Goal: Information Seeking & Learning: Check status

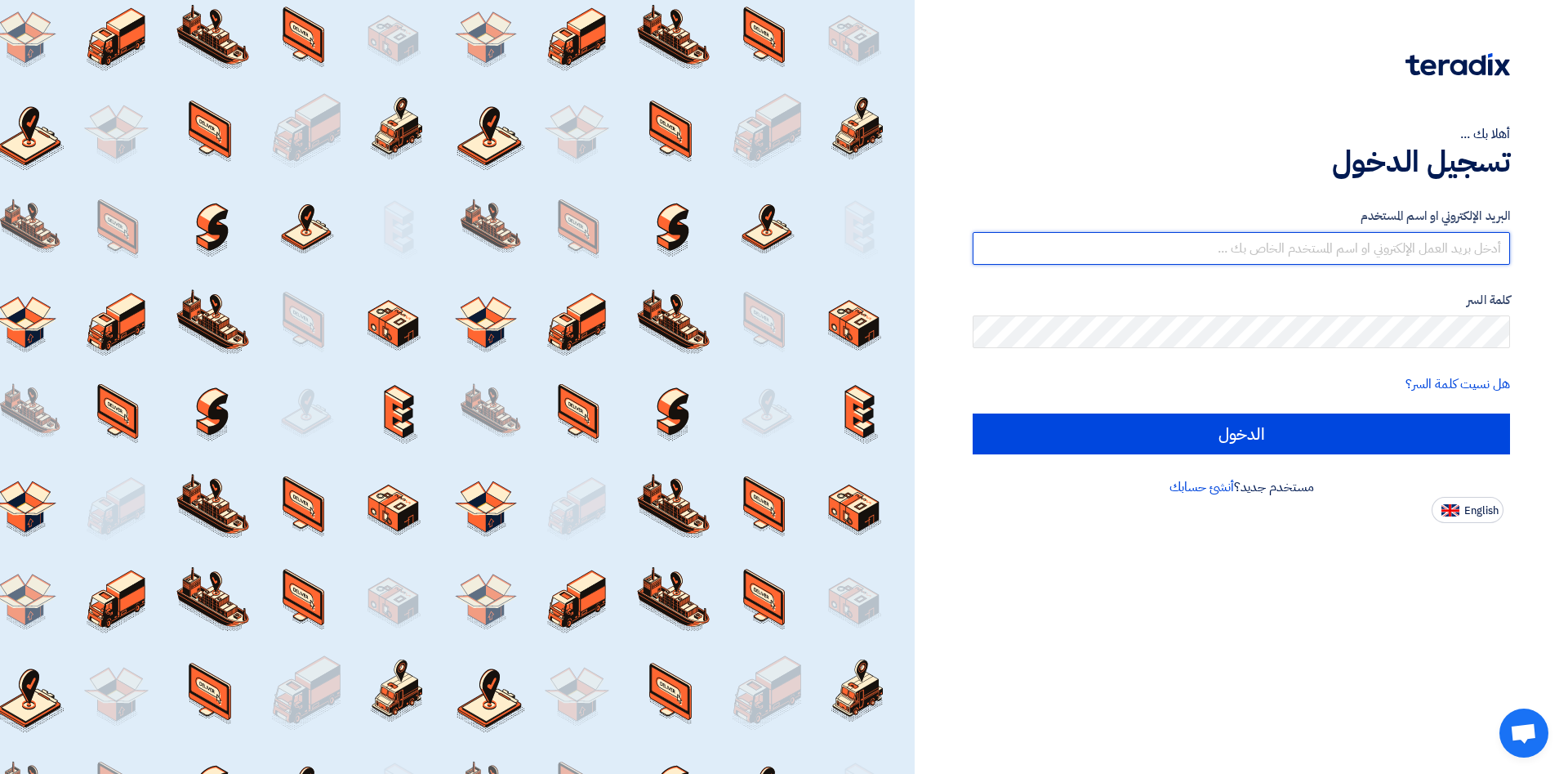
click at [1302, 242] on input "text" at bounding box center [1241, 247] width 538 height 33
type input "[PERSON_NAME][EMAIL_ADDRESS][DOMAIN_NAME]"
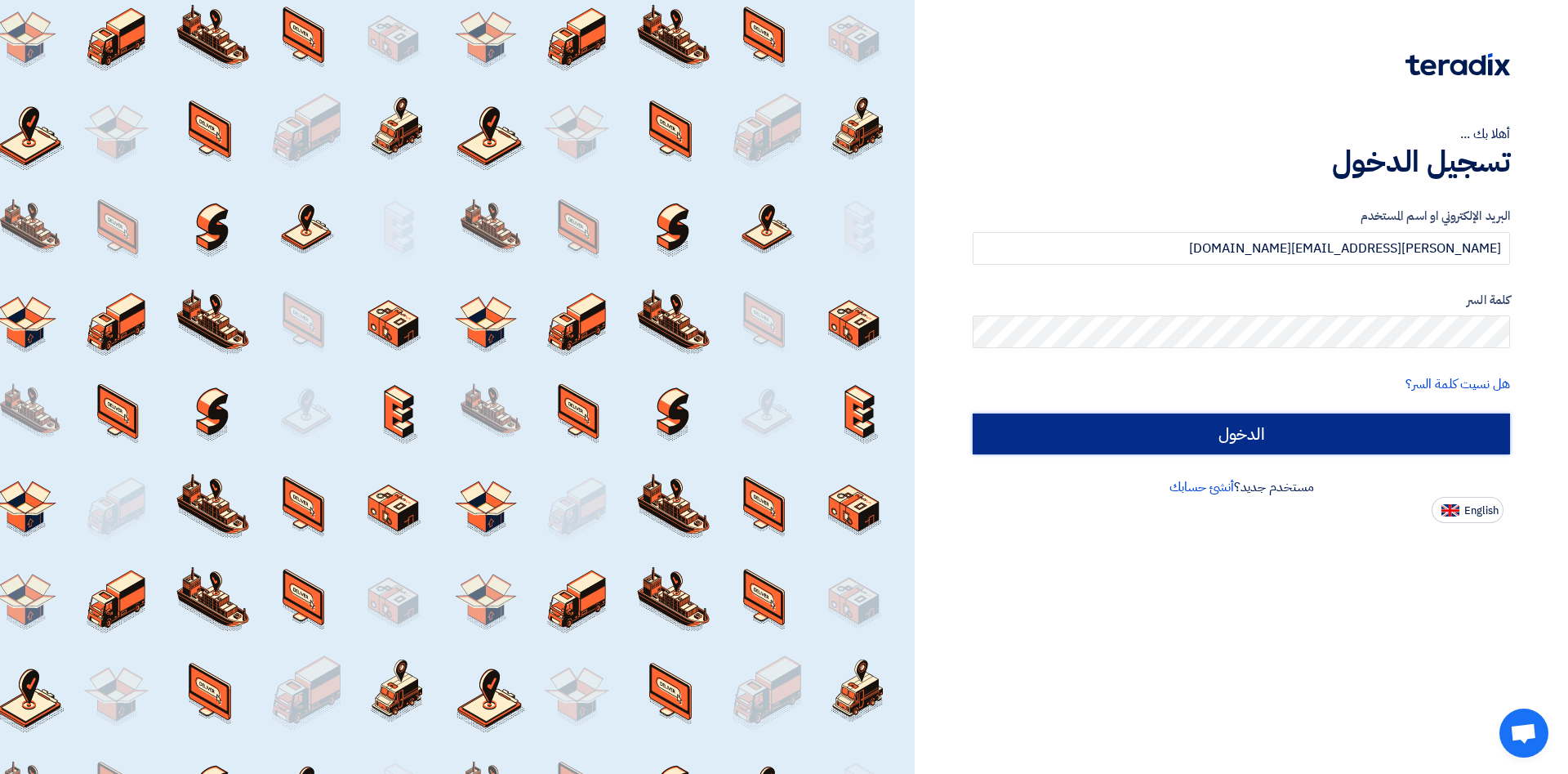
click at [1217, 435] on input "الدخول" at bounding box center [1241, 434] width 538 height 41
type input "Sign in"
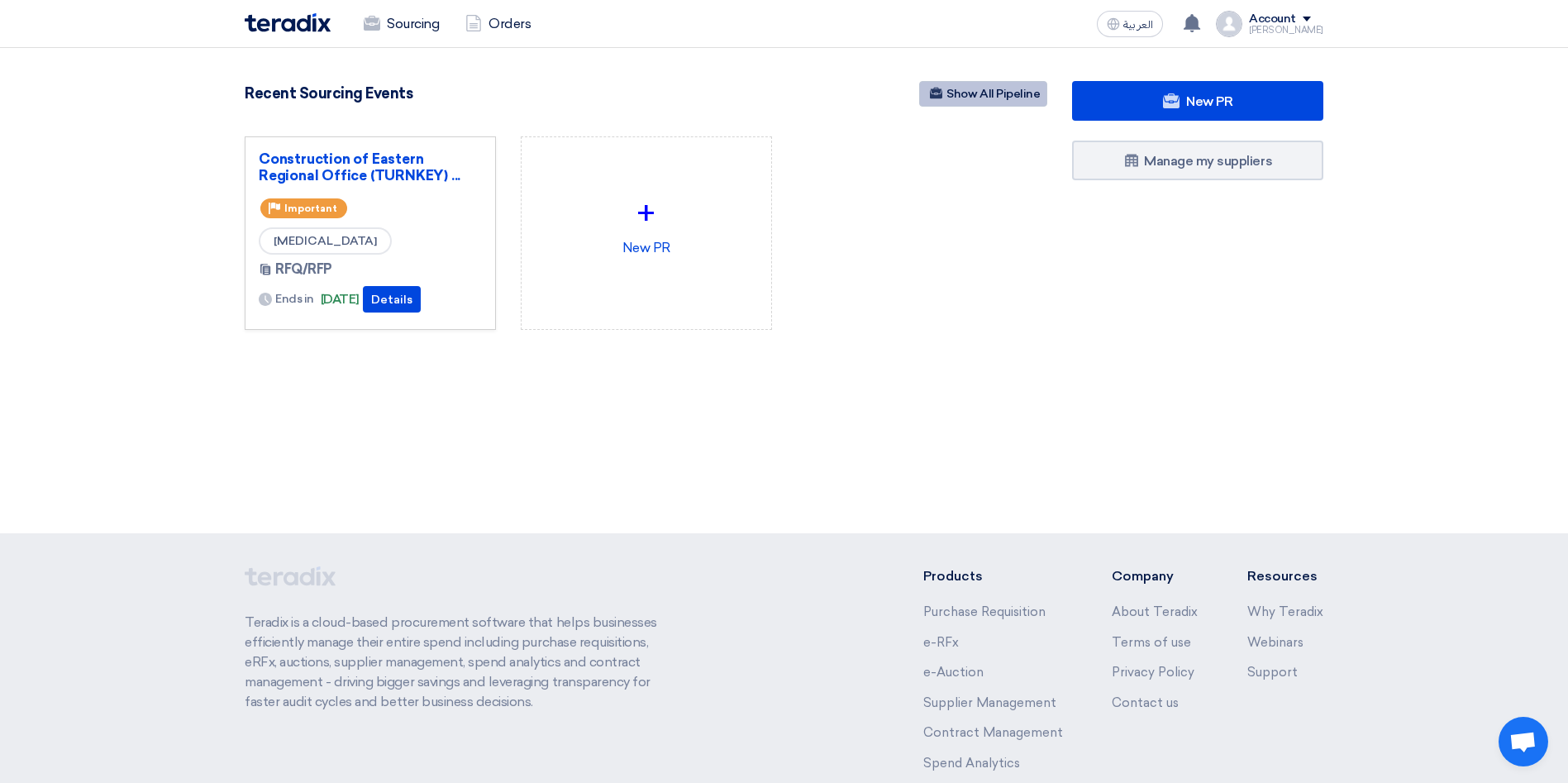
click at [989, 99] on link "Show All Pipeline" at bounding box center [983, 94] width 128 height 26
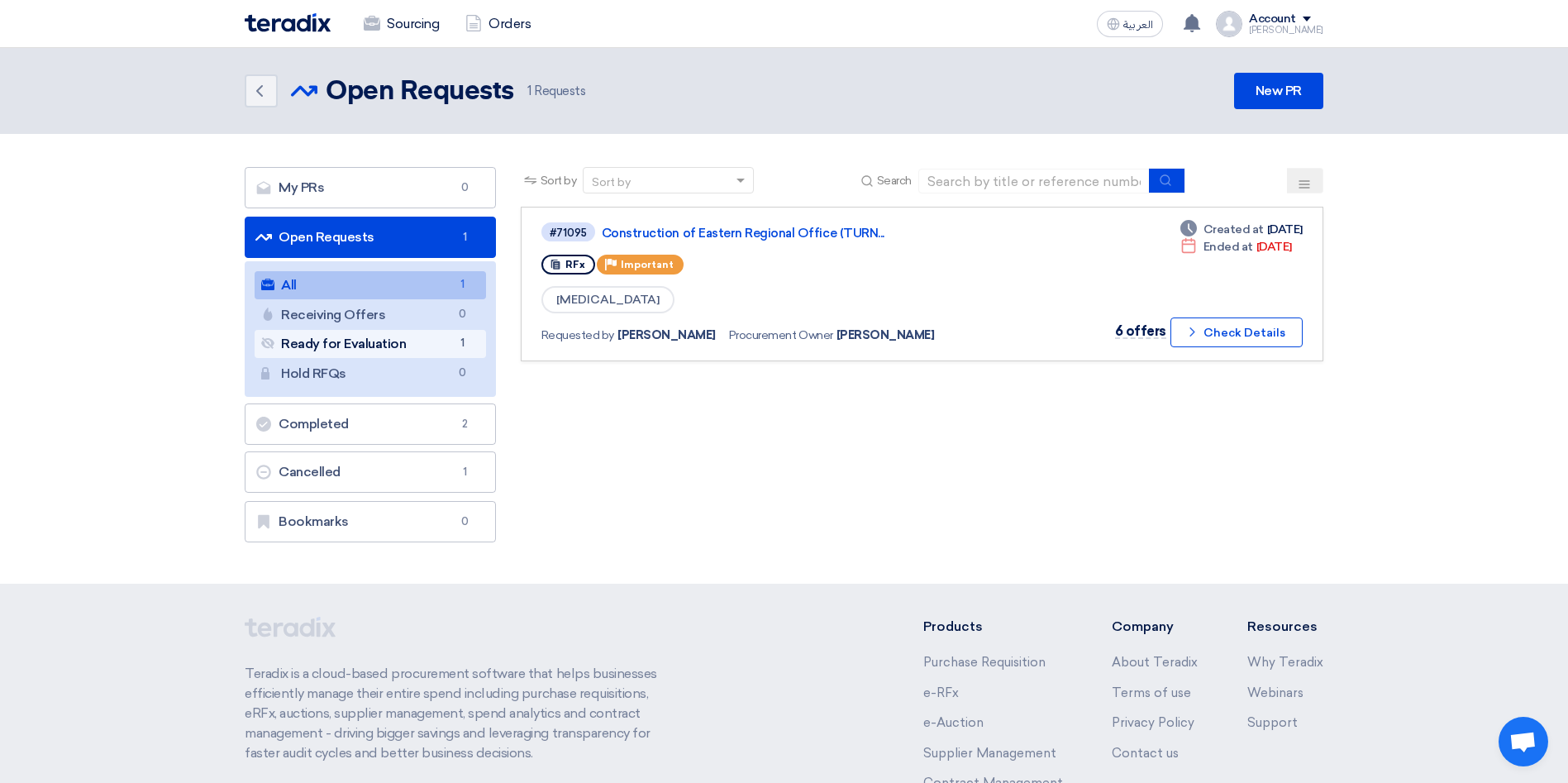
click at [394, 351] on link "Ready for Evaluation Ready for Evaluation 1" at bounding box center [369, 344] width 231 height 28
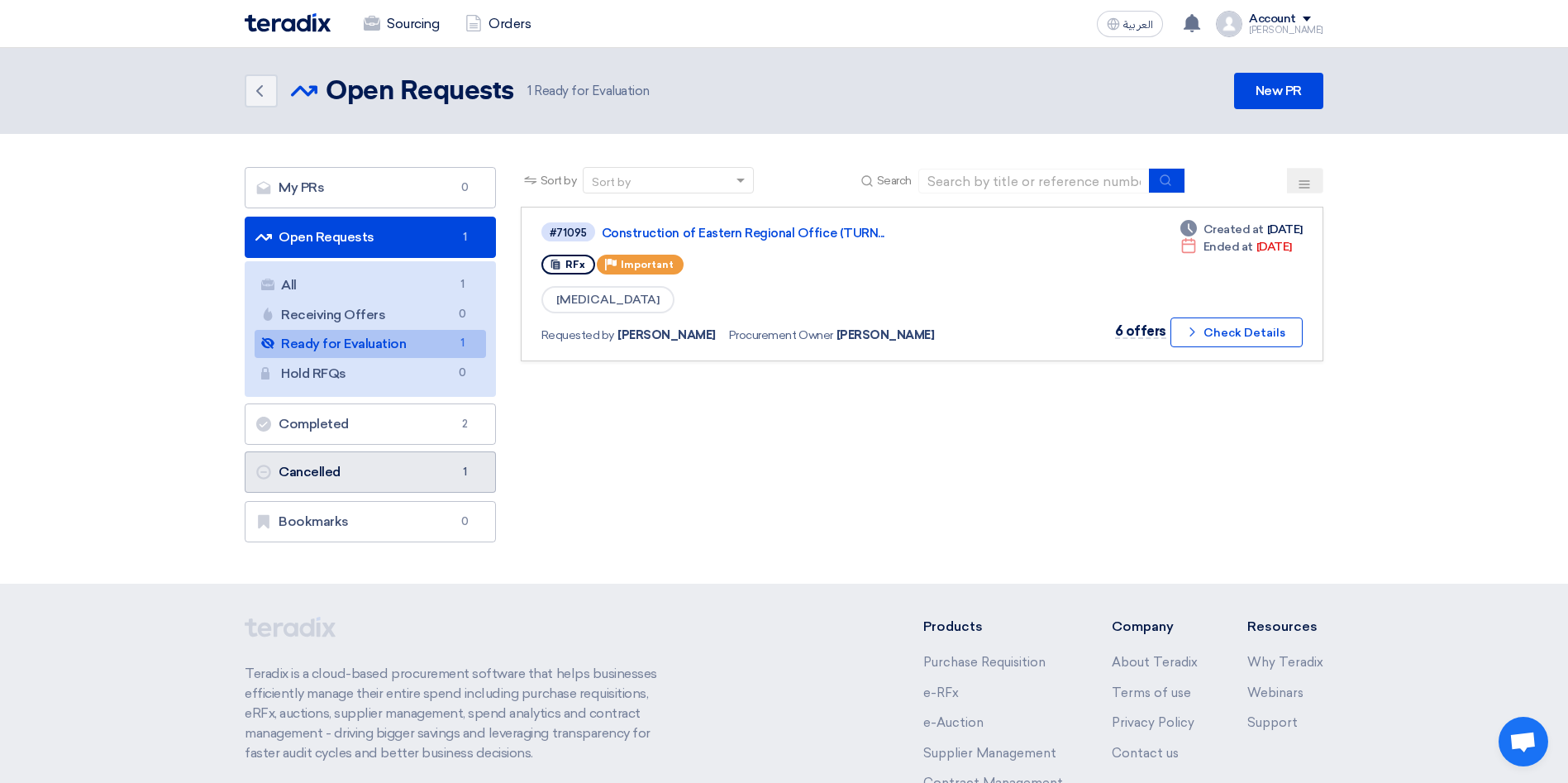
click at [328, 472] on link "Cancelled Cancelled 1" at bounding box center [370, 472] width 251 height 42
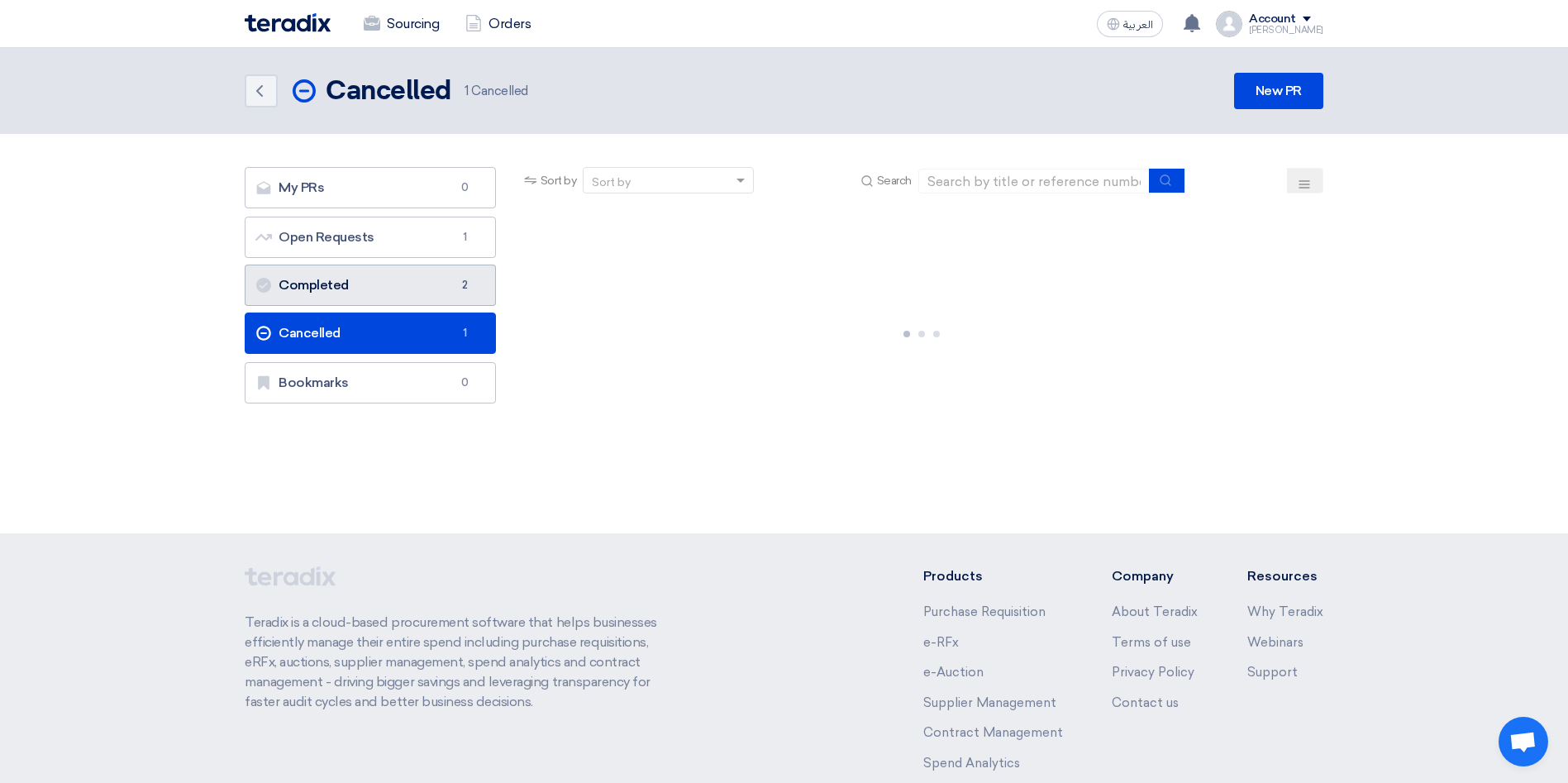
click at [325, 291] on link "Completed Completed 2" at bounding box center [370, 285] width 251 height 42
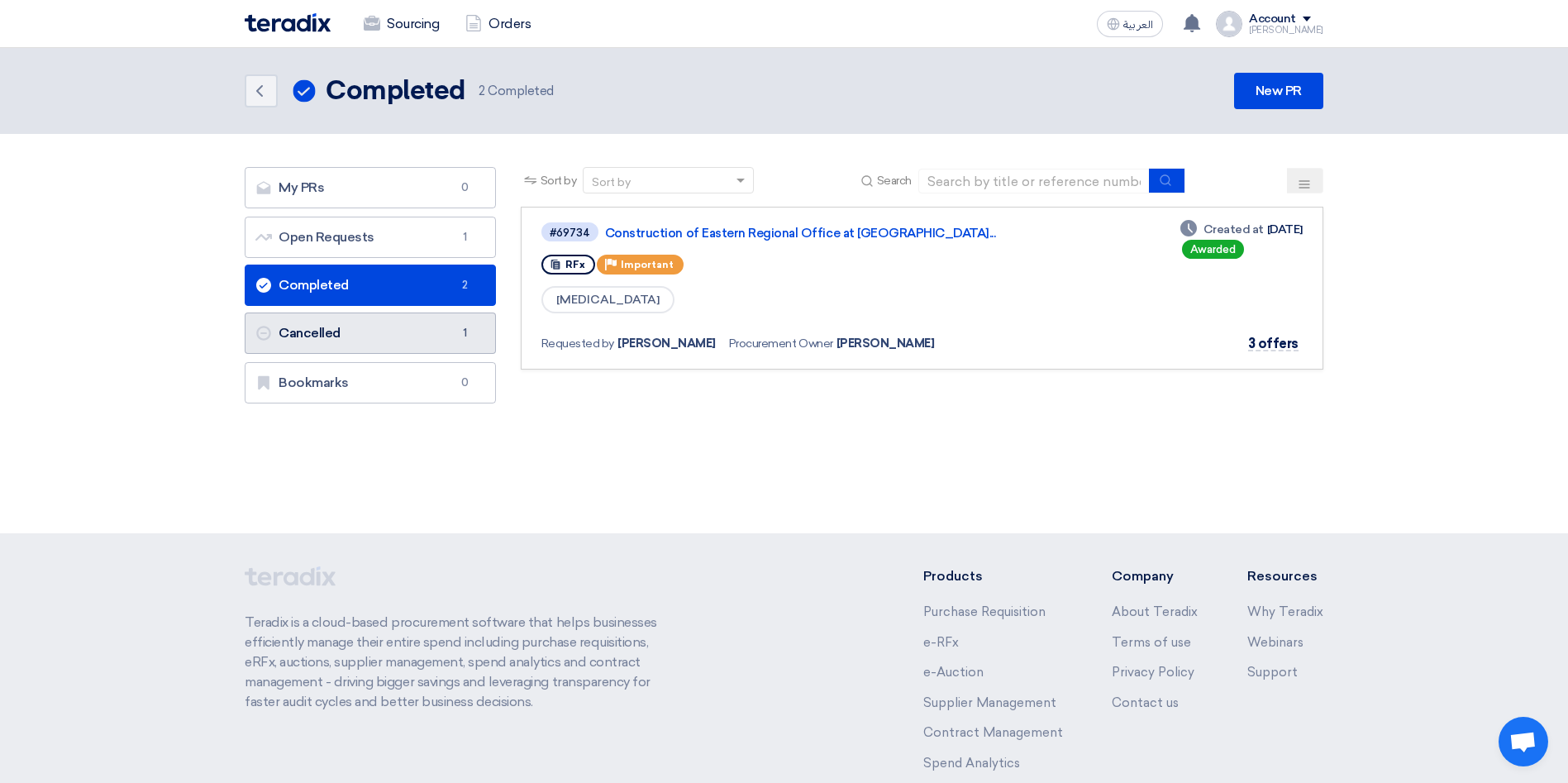
click at [322, 338] on link "Cancelled Cancelled 1" at bounding box center [370, 333] width 251 height 42
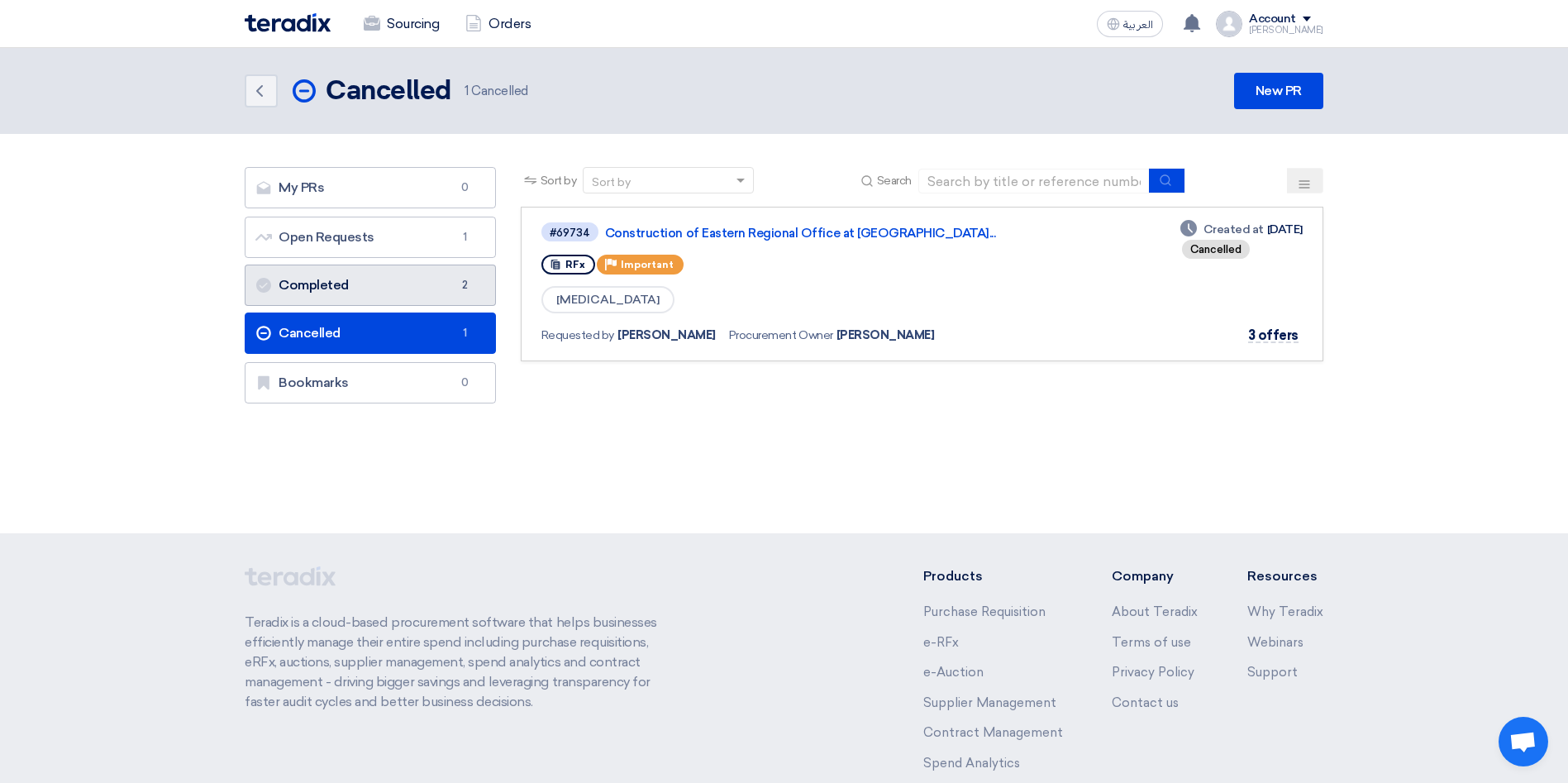
click at [322, 298] on link "Completed Completed 2" at bounding box center [370, 285] width 251 height 42
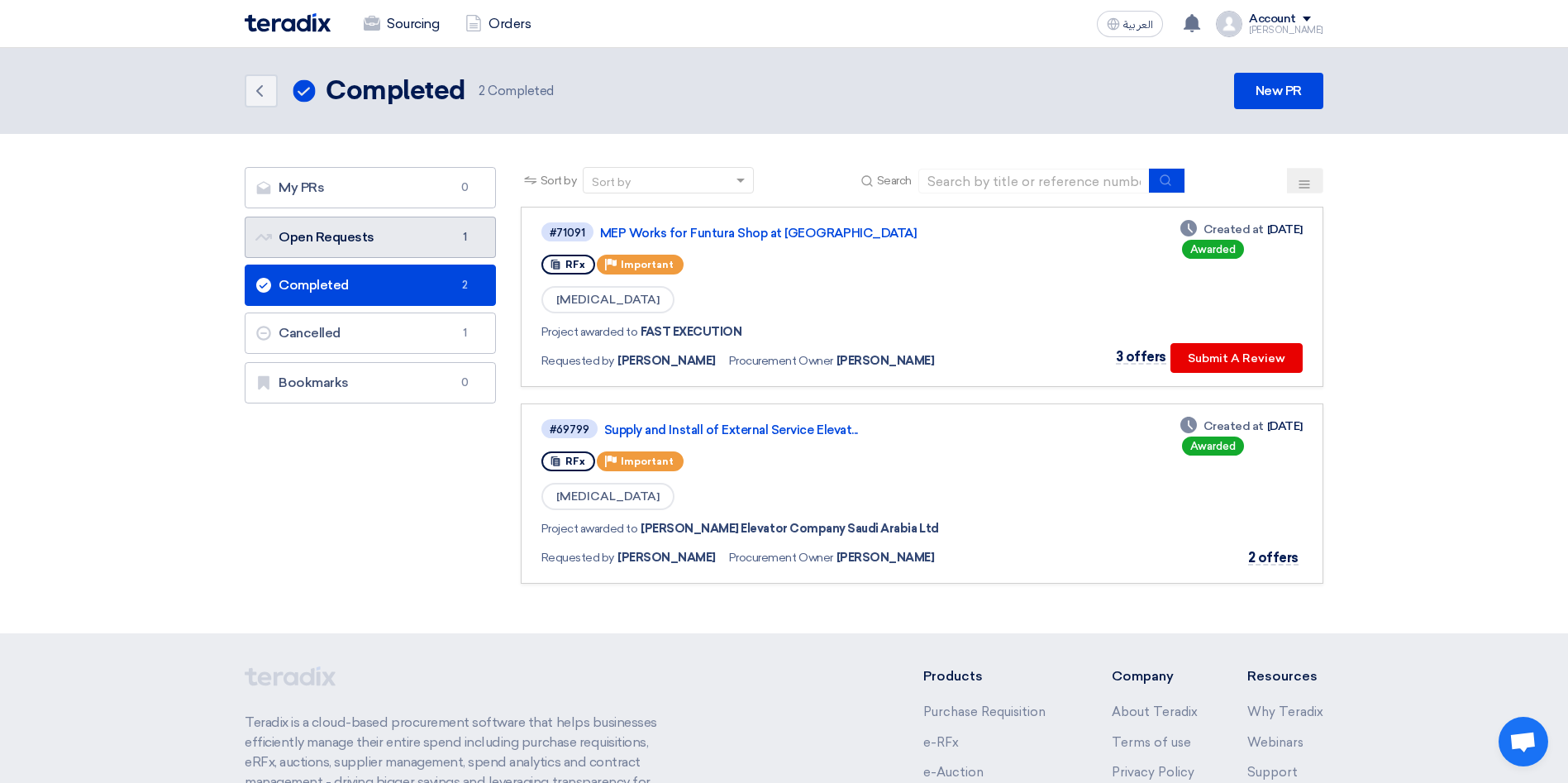
click at [342, 243] on link "Open Requests Open Requests 1" at bounding box center [370, 237] width 251 height 42
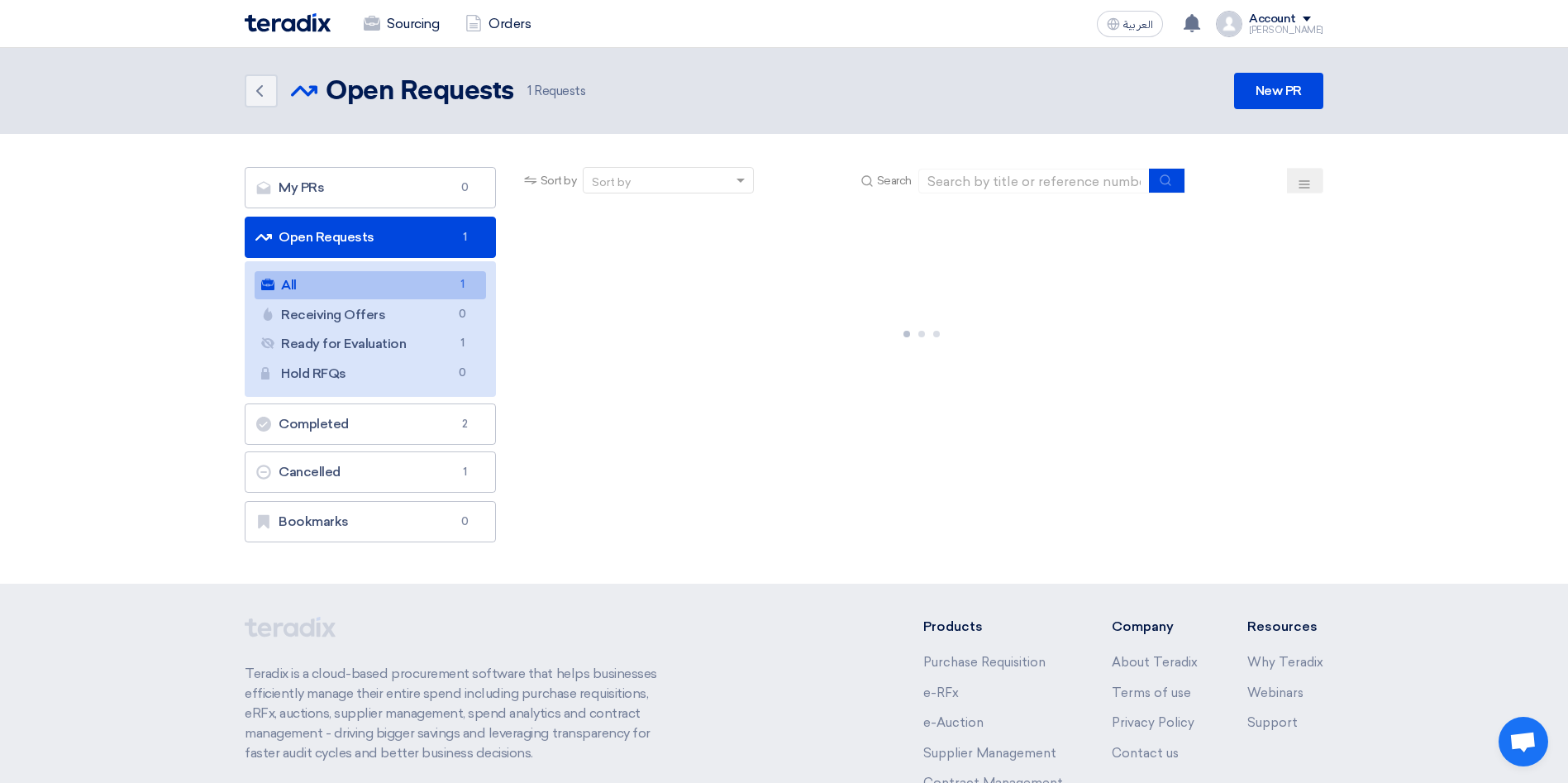
click at [337, 235] on link "Open Requests Open Requests 1" at bounding box center [370, 237] width 251 height 42
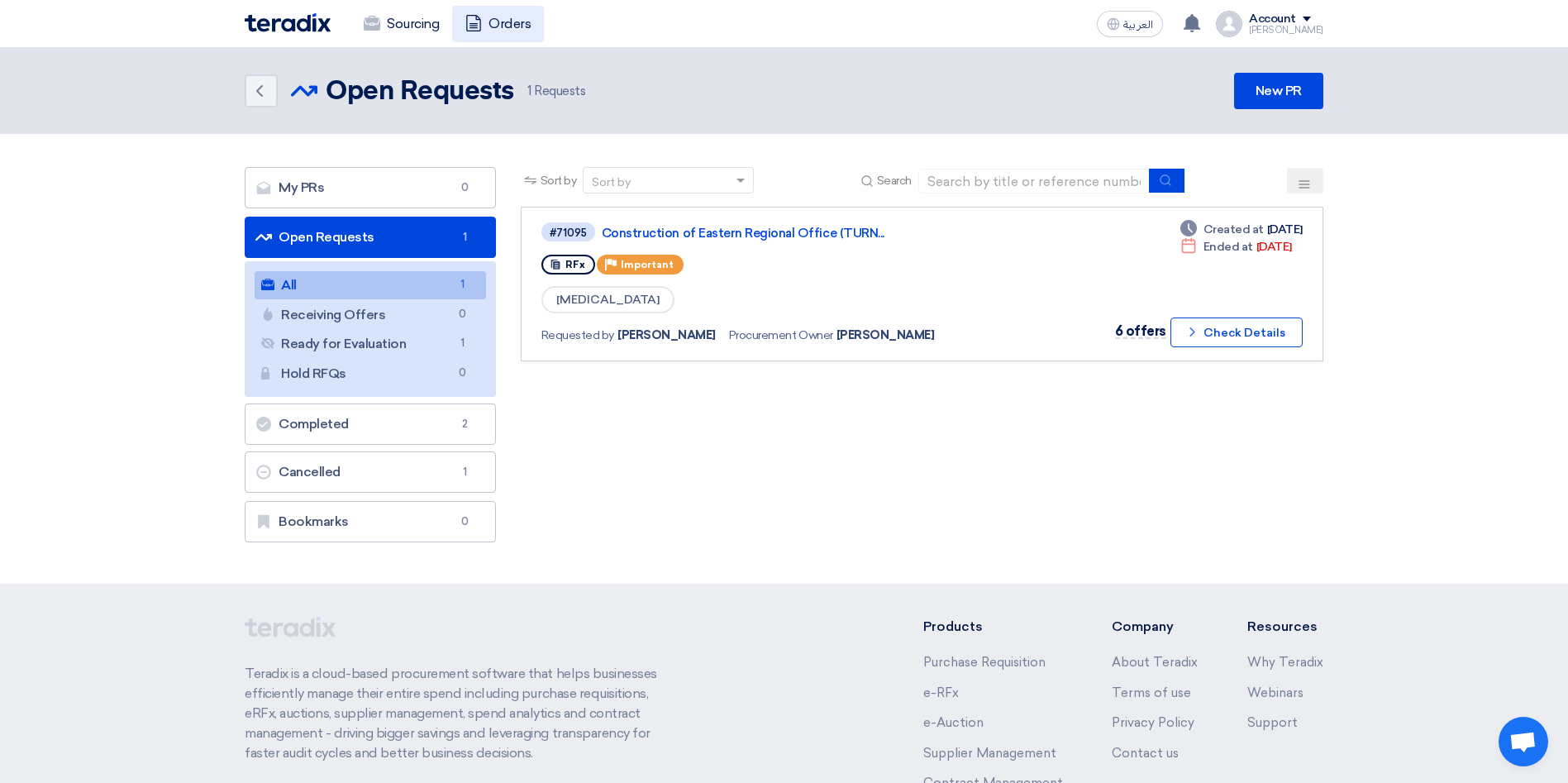
click at [495, 28] on link "Orders" at bounding box center [498, 24] width 92 height 36
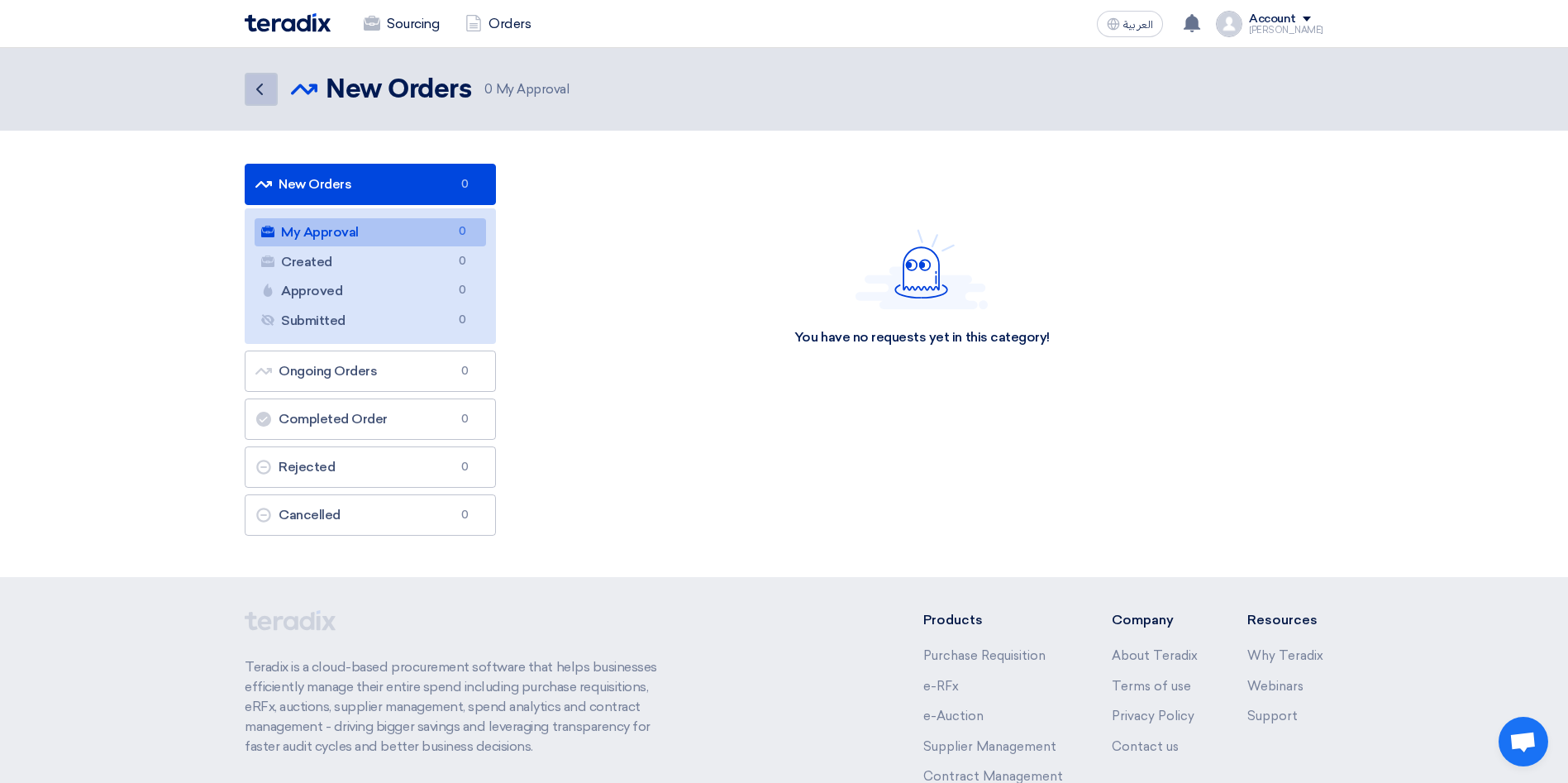
click at [261, 90] on icon "Back" at bounding box center [259, 89] width 20 height 20
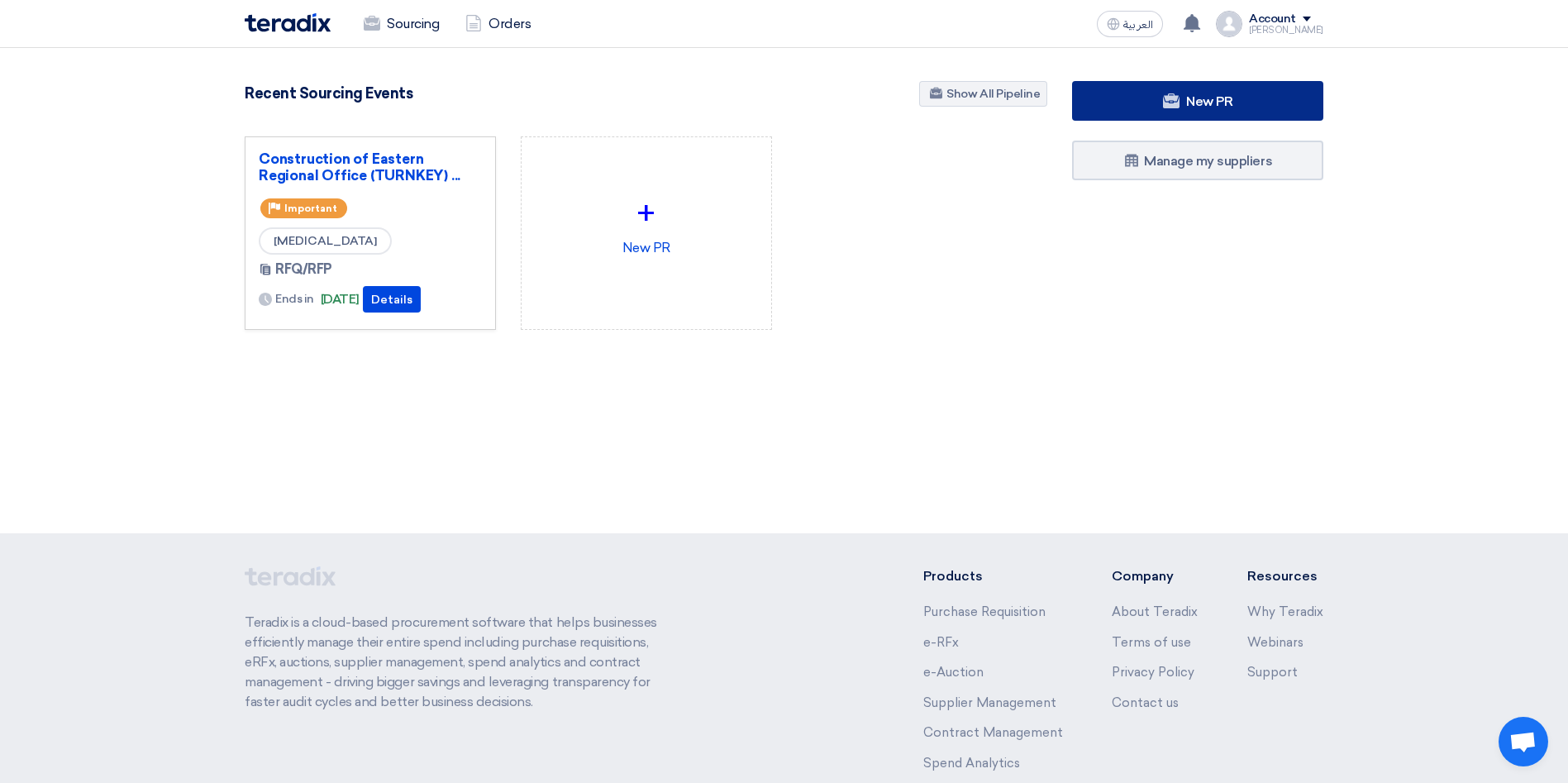
click at [1187, 112] on link "New PR" at bounding box center [1198, 101] width 251 height 40
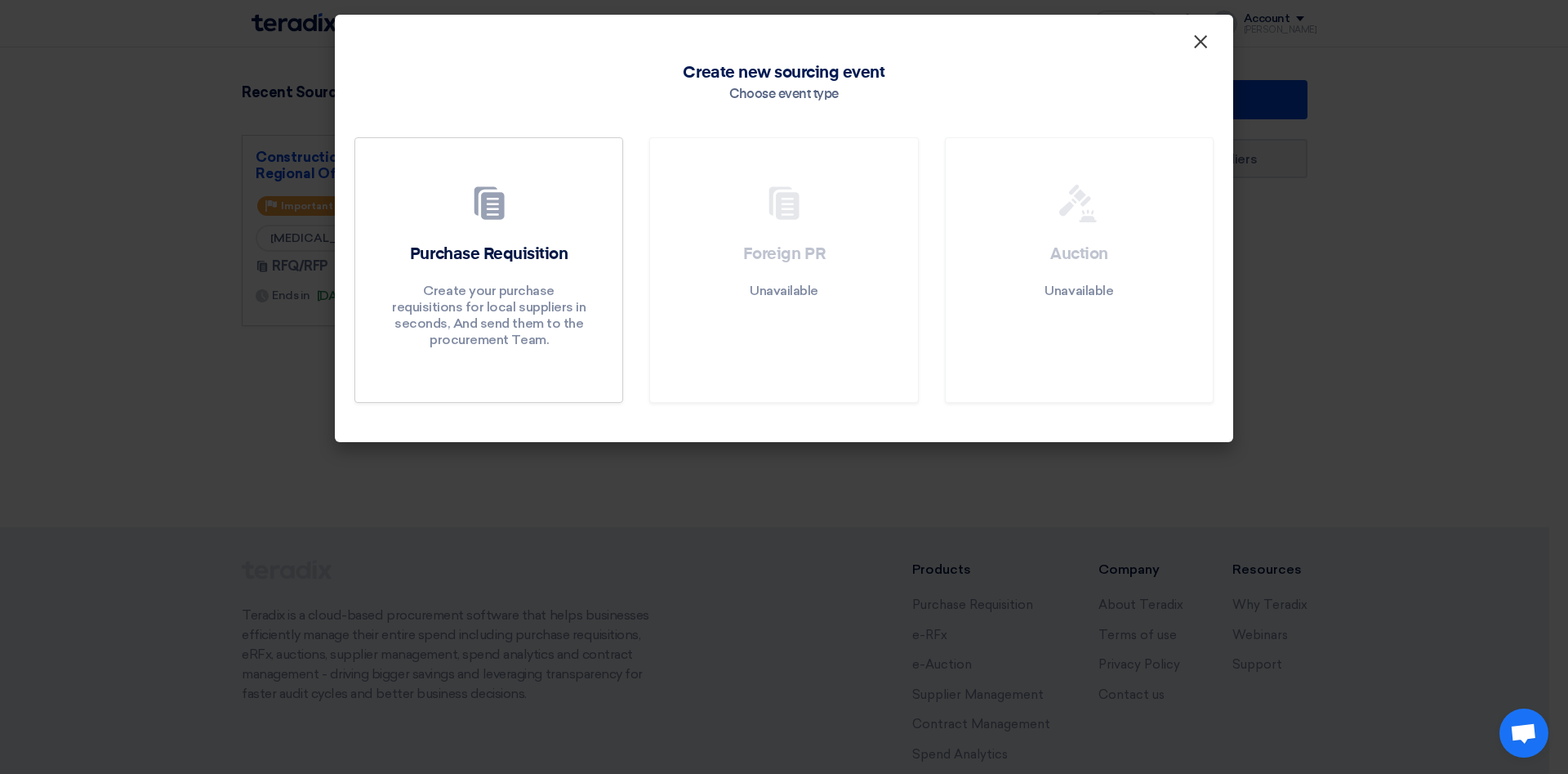
click at [1196, 49] on span "×" at bounding box center [1199, 45] width 16 height 33
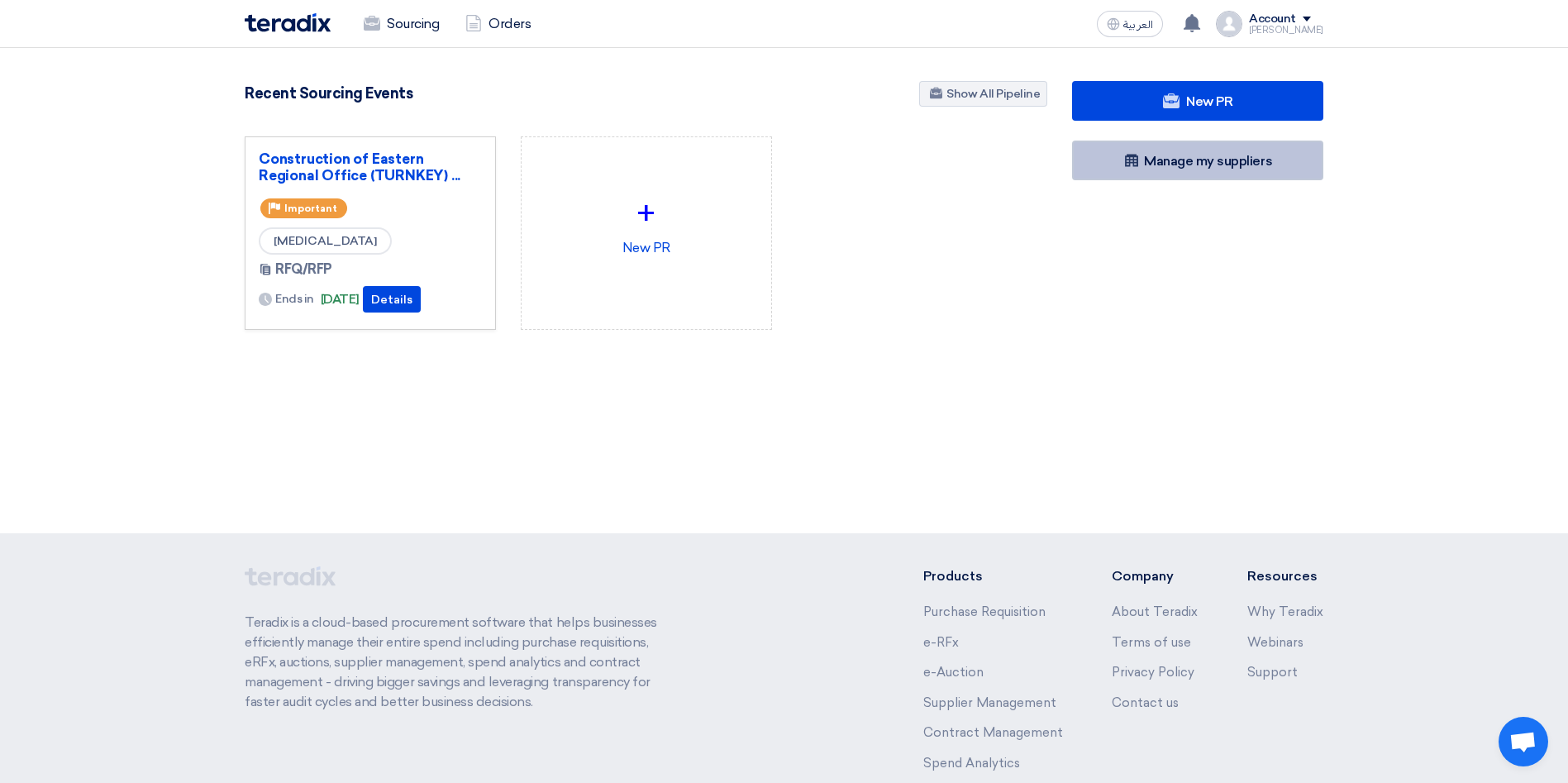
click at [1186, 170] on link "Manage my suppliers" at bounding box center [1198, 161] width 251 height 40
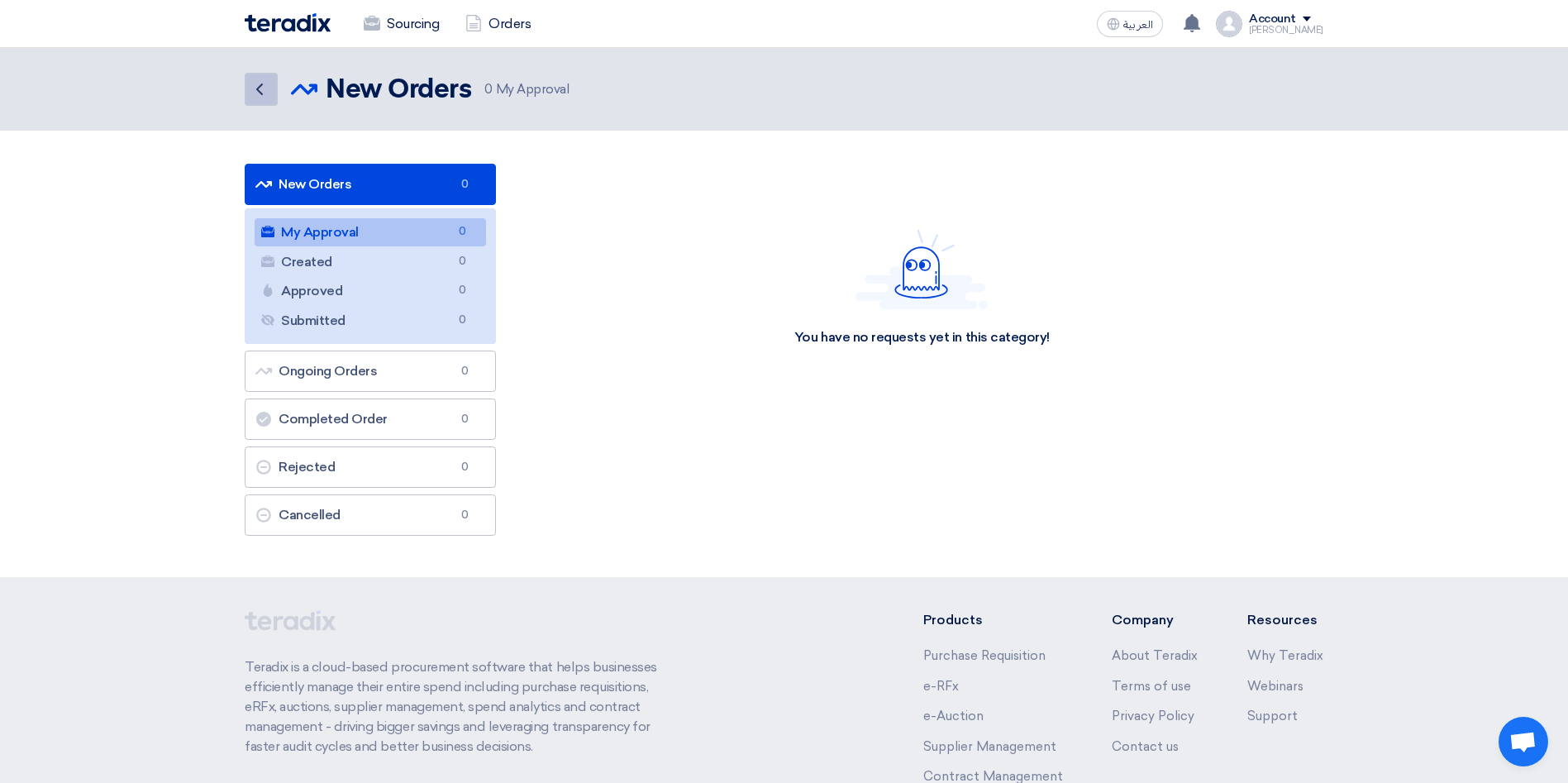
click at [260, 89] on icon "Back" at bounding box center [259, 89] width 20 height 20
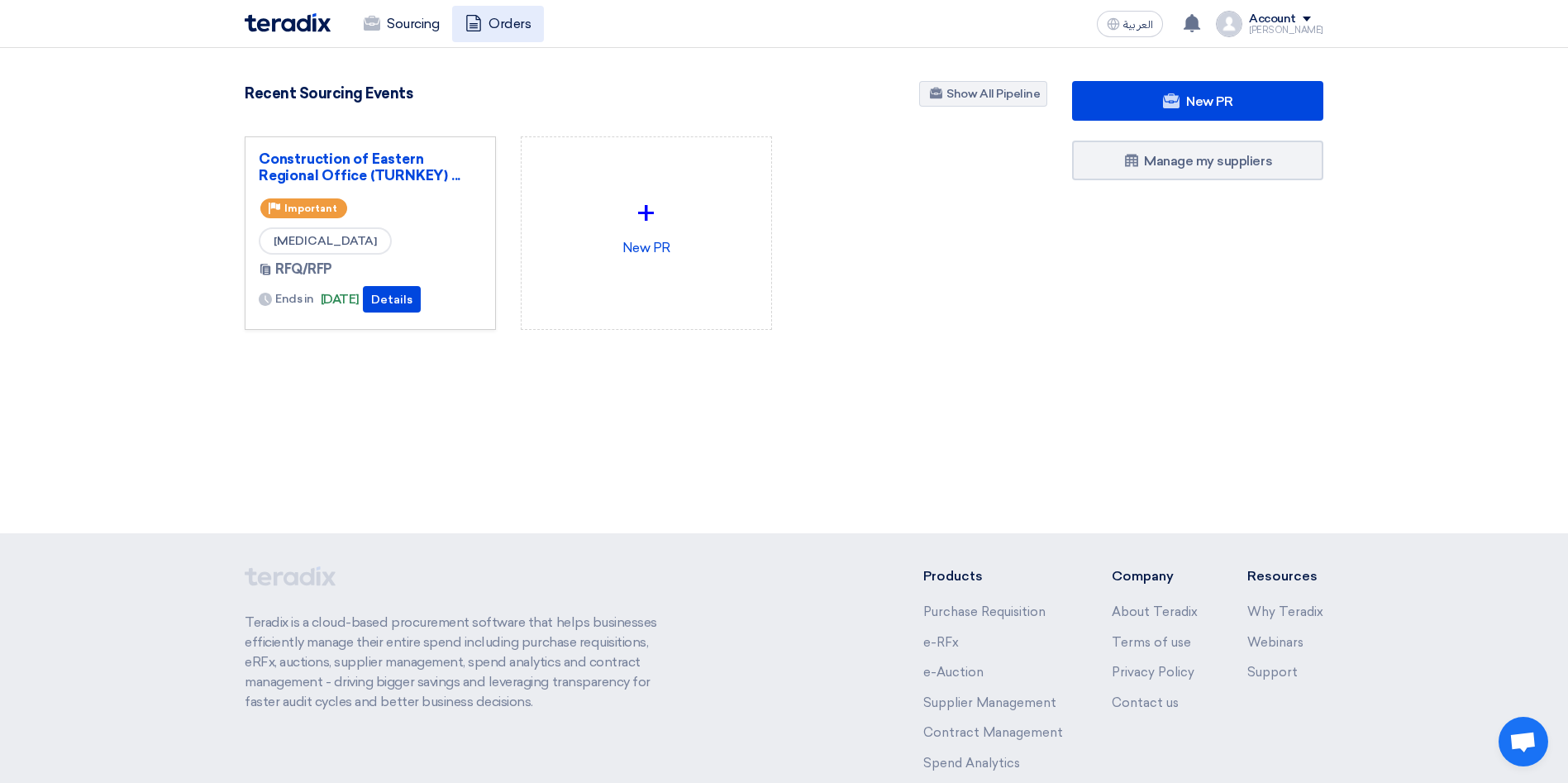
click at [505, 18] on link "Orders" at bounding box center [498, 24] width 92 height 36
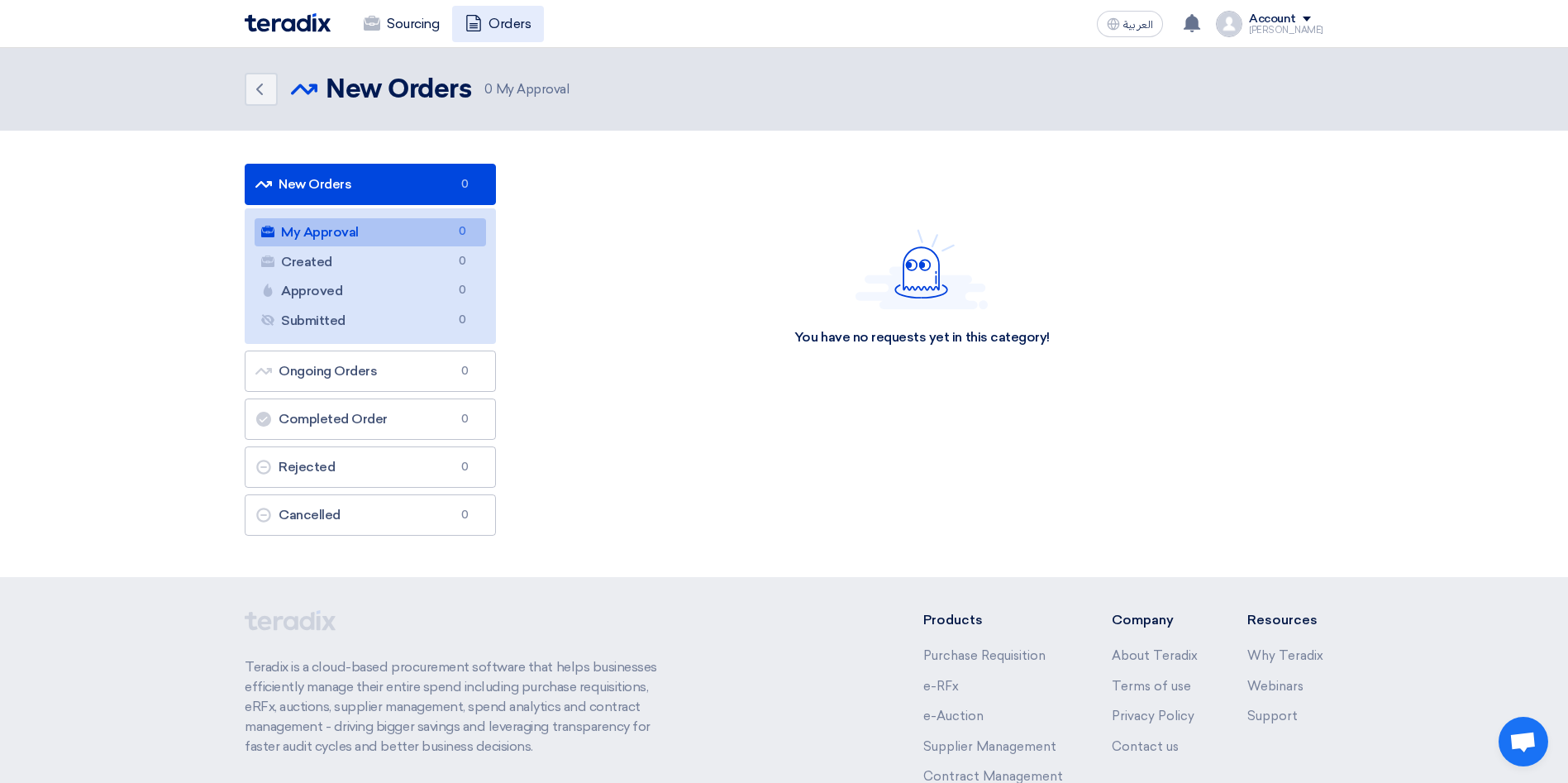
click at [492, 25] on link "Orders" at bounding box center [498, 24] width 92 height 36
click at [425, 25] on link "Sourcing" at bounding box center [401, 24] width 102 height 36
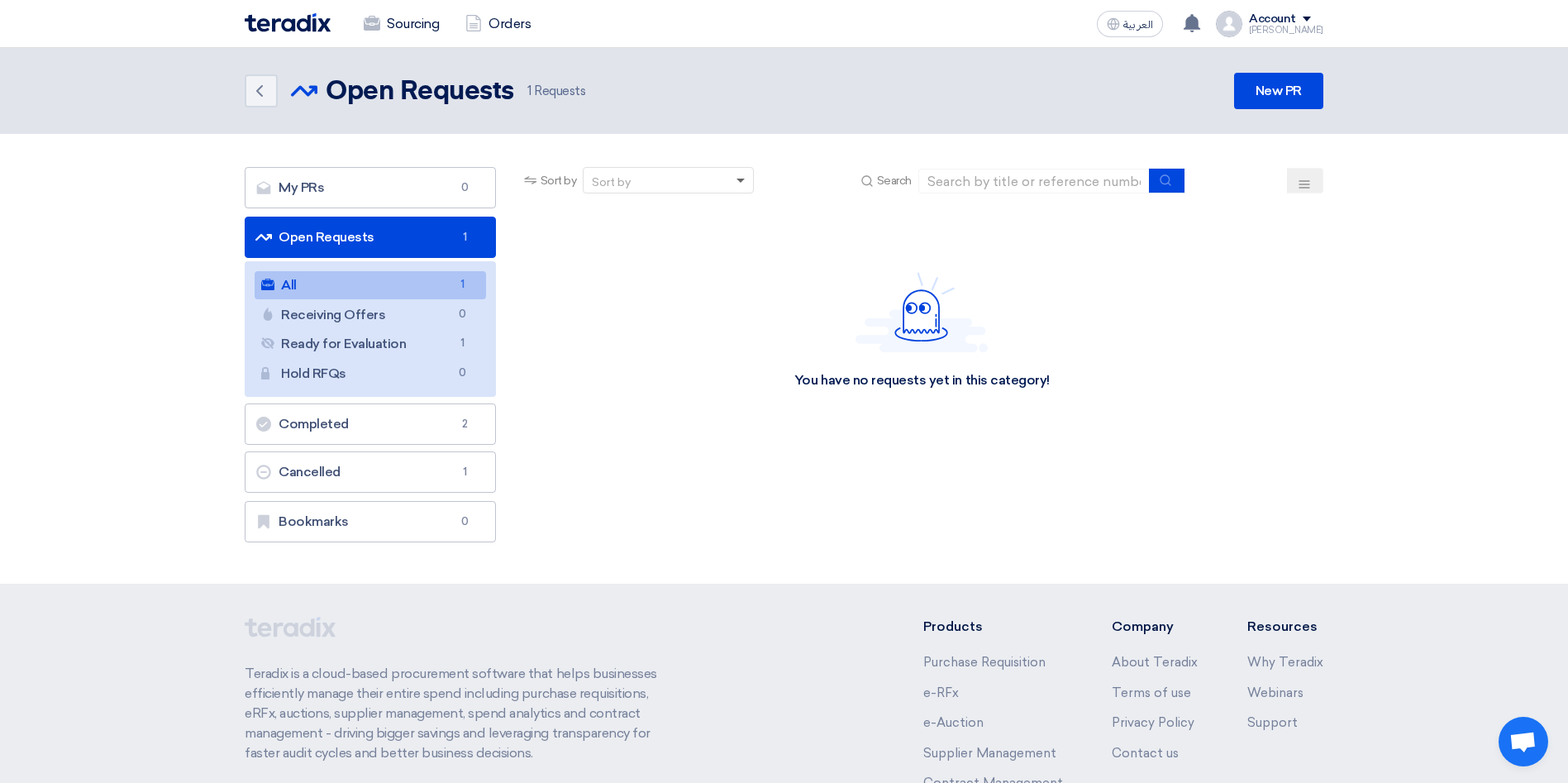
click at [744, 181] on span at bounding box center [741, 181] width 9 height 6
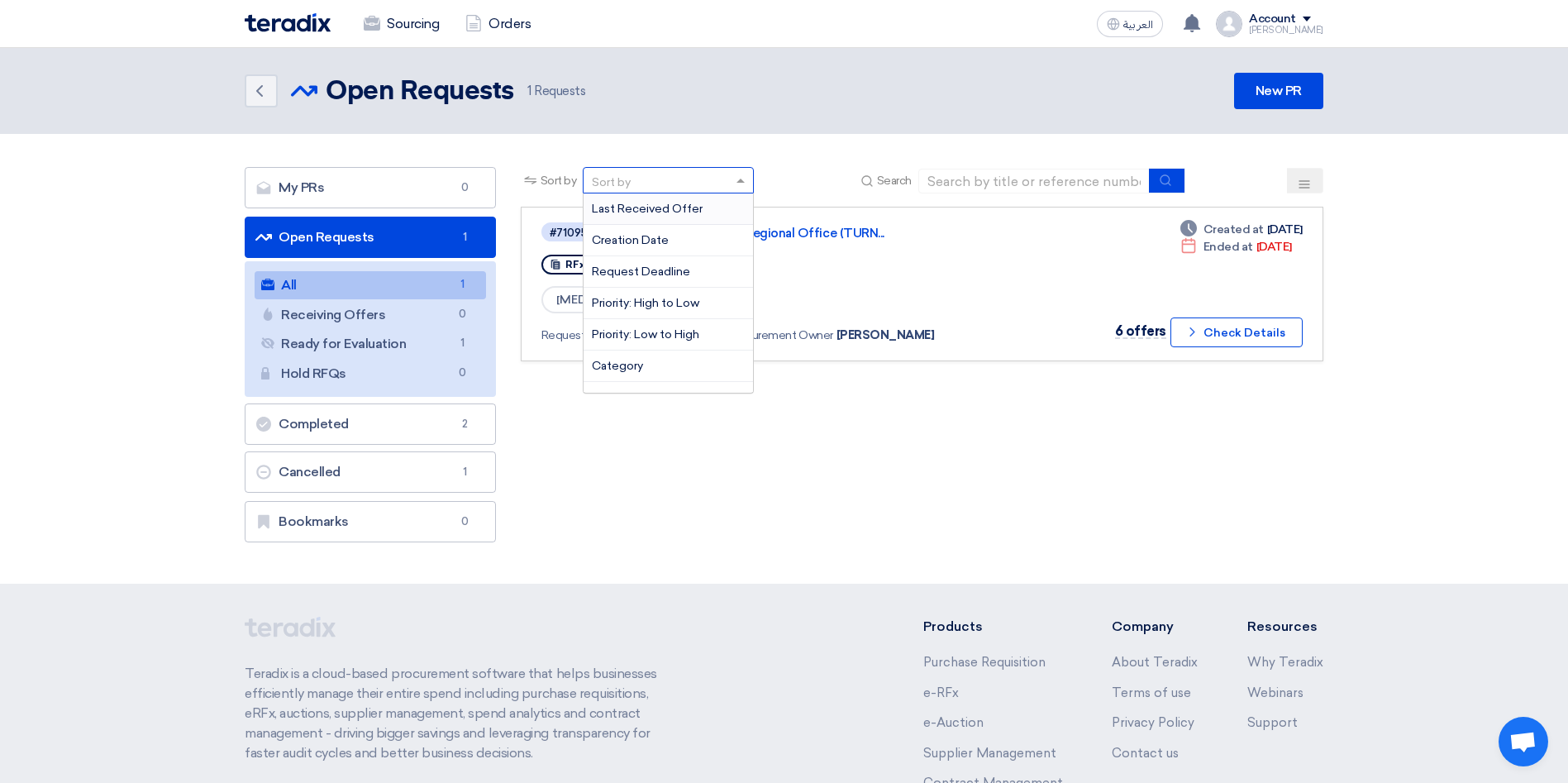
click at [861, 459] on div "Sort by Sort by Last Received Offer Creation Date Request Deadline Priority: Hi…" at bounding box center [922, 359] width 827 height 383
click at [630, 177] on div "Sort by" at bounding box center [610, 182] width 39 height 17
click at [969, 439] on div "Sort by Sort by Last Received Offer Creation Date Request Deadline Priority: Hi…" at bounding box center [922, 359] width 827 height 383
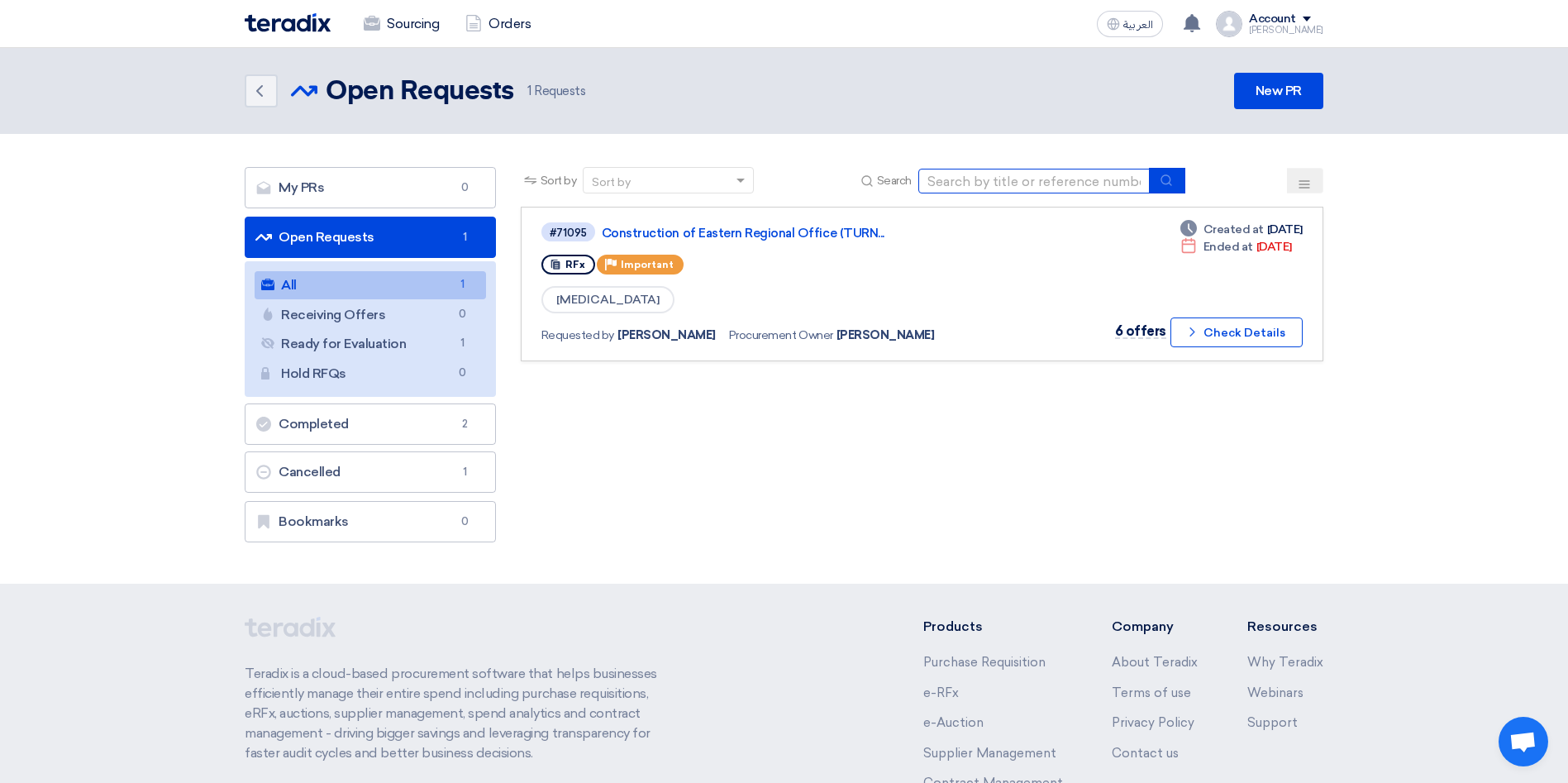
click at [974, 182] on input at bounding box center [1033, 180] width 231 height 25
paste input "71416"
type input "71416"
click at [1168, 186] on icon "submit" at bounding box center [1166, 180] width 13 height 13
